Goal: Information Seeking & Learning: Learn about a topic

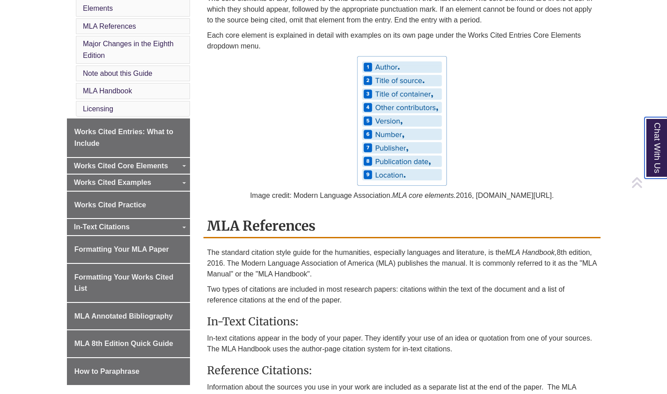
scroll to position [291, 0]
click at [144, 173] on link "Works Cited Core Elements" at bounding box center [128, 166] width 123 height 16
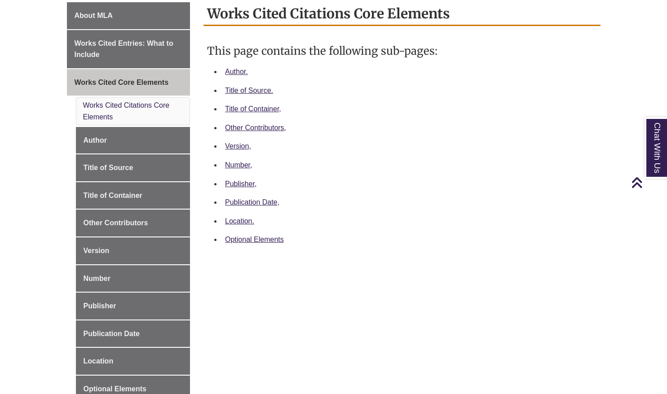
scroll to position [250, 0]
click at [150, 89] on link "Works Cited Core Elements" at bounding box center [128, 83] width 123 height 27
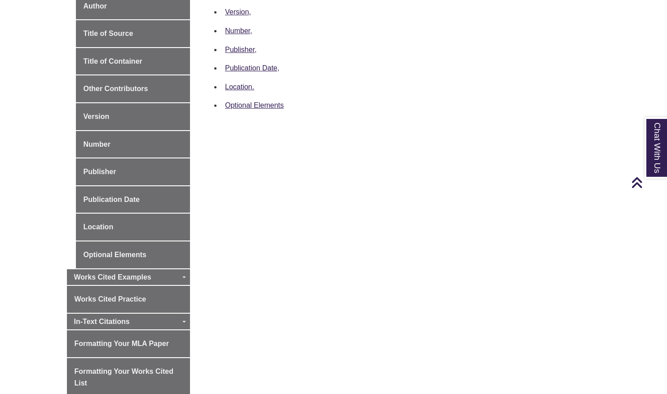
scroll to position [384, 0]
click at [131, 278] on span "Works Cited Examples" at bounding box center [112, 278] width 77 height 8
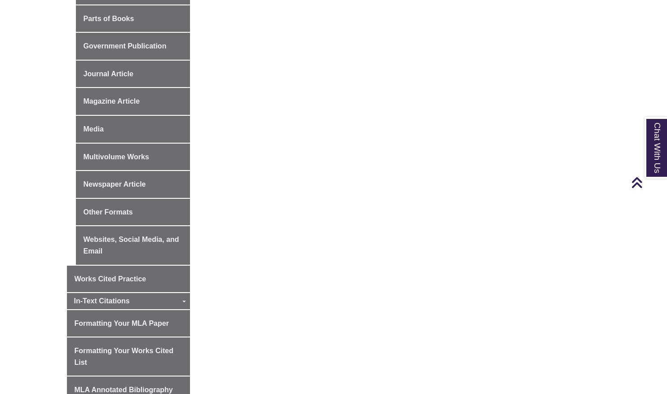
scroll to position [598, 0]
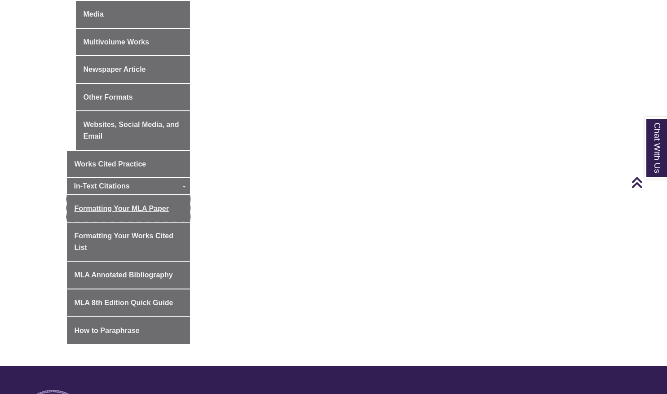
click at [124, 205] on span "Formatting Your MLA Paper" at bounding box center [122, 209] width 94 height 8
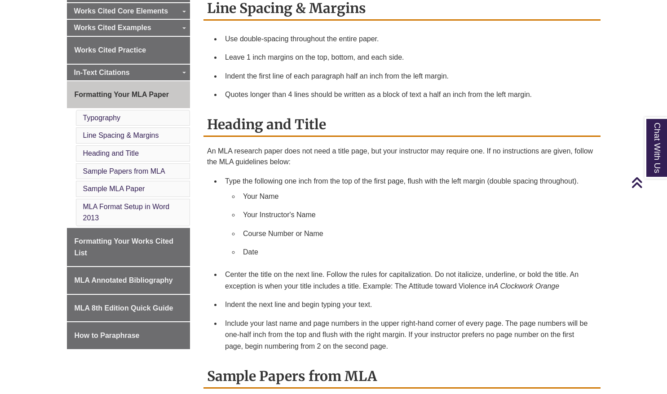
scroll to position [315, 0]
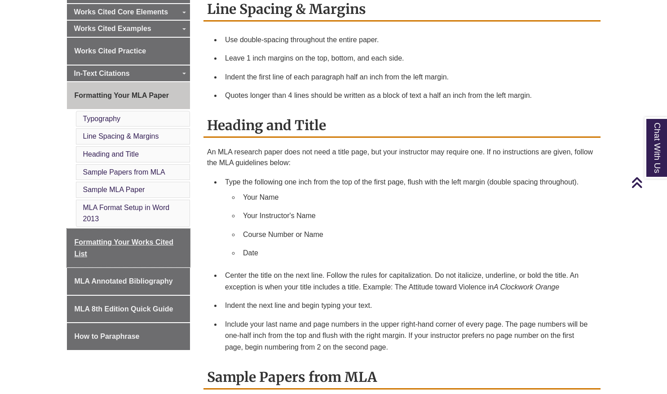
click at [111, 245] on span "Formatting Your Works Cited List" at bounding box center [124, 247] width 99 height 19
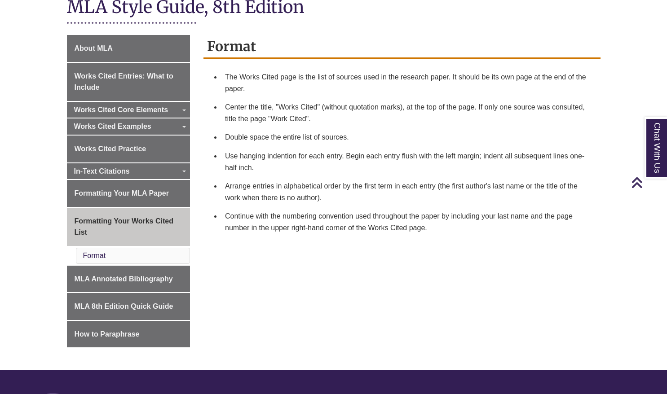
scroll to position [204, 0]
